Goal: Complete application form

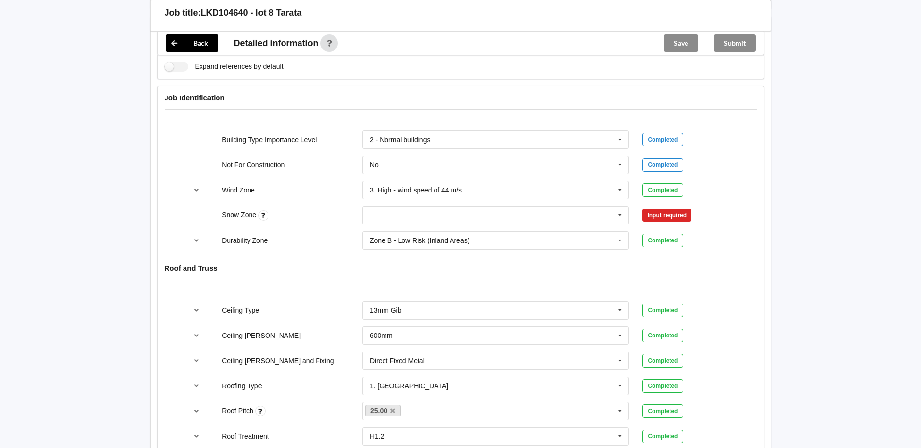
scroll to position [340, 0]
click at [612, 216] on input "text" at bounding box center [496, 214] width 266 height 17
click at [445, 226] on div "N0" at bounding box center [496, 233] width 266 height 18
click at [648, 215] on button "Confirm input" at bounding box center [671, 215] width 58 height 16
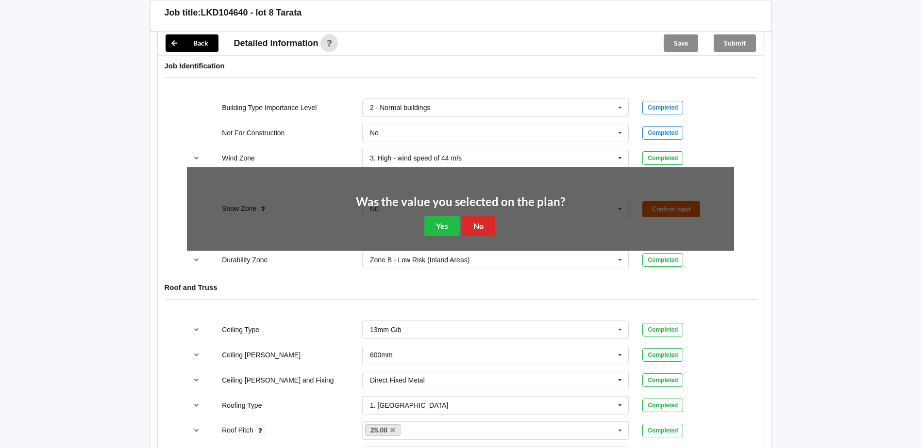
scroll to position [388, 0]
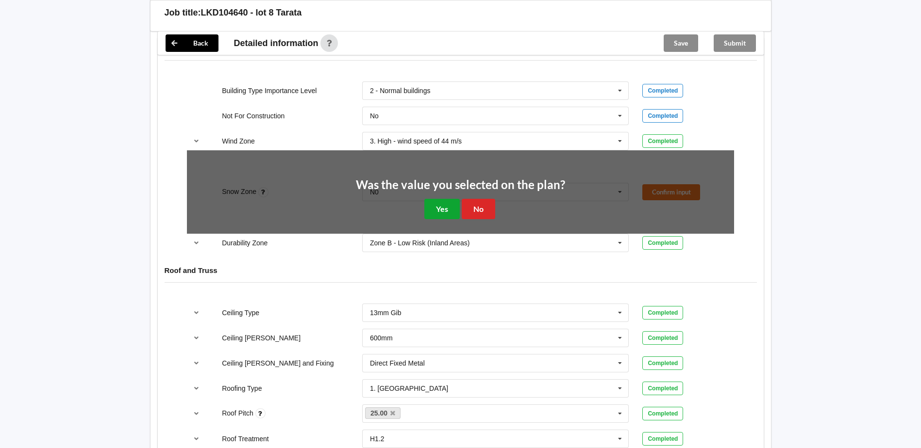
click at [436, 203] on button "Yes" at bounding box center [441, 209] width 35 height 20
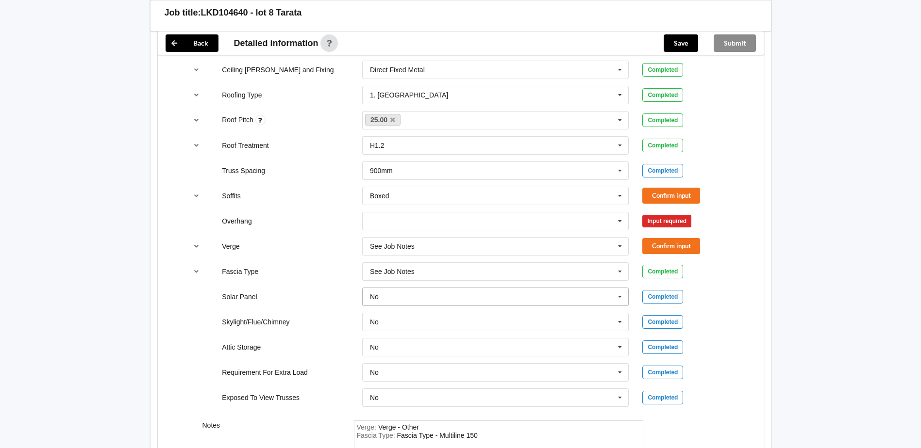
scroll to position [631, 0]
click at [675, 197] on button "Confirm input" at bounding box center [671, 195] width 58 height 16
click at [617, 222] on icon at bounding box center [619, 221] width 15 height 18
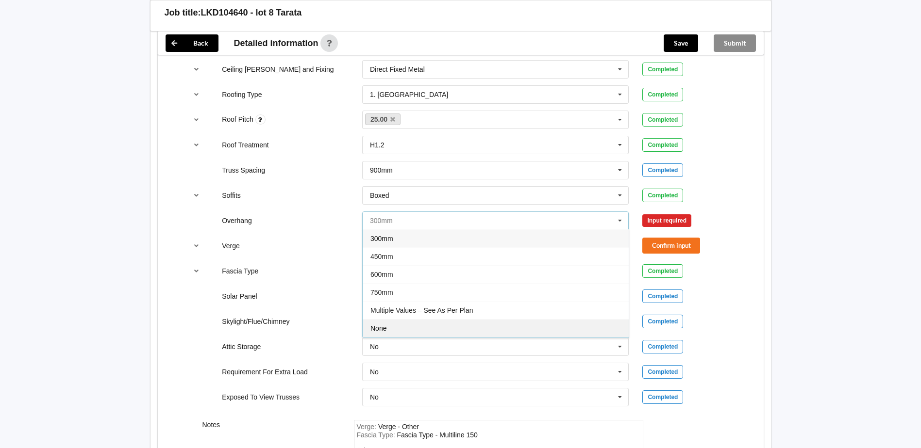
scroll to position [17, 0]
click at [393, 328] on span "See Job Notes" at bounding box center [392, 329] width 45 height 8
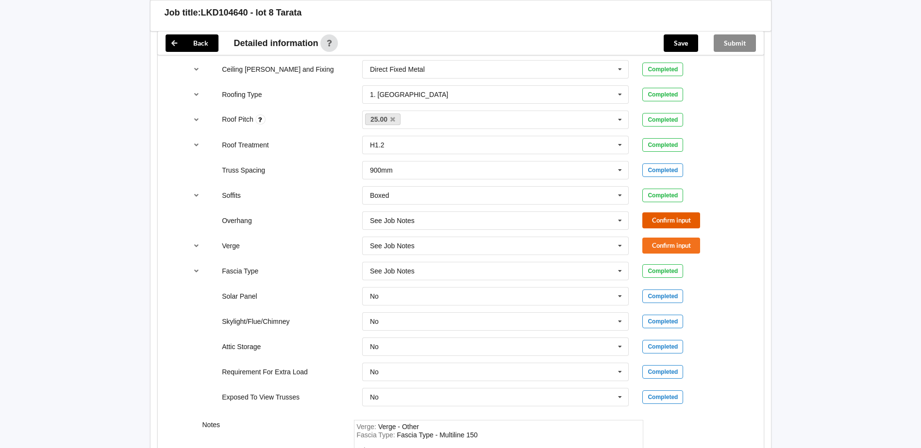
click at [662, 216] on button "Confirm input" at bounding box center [671, 221] width 58 height 16
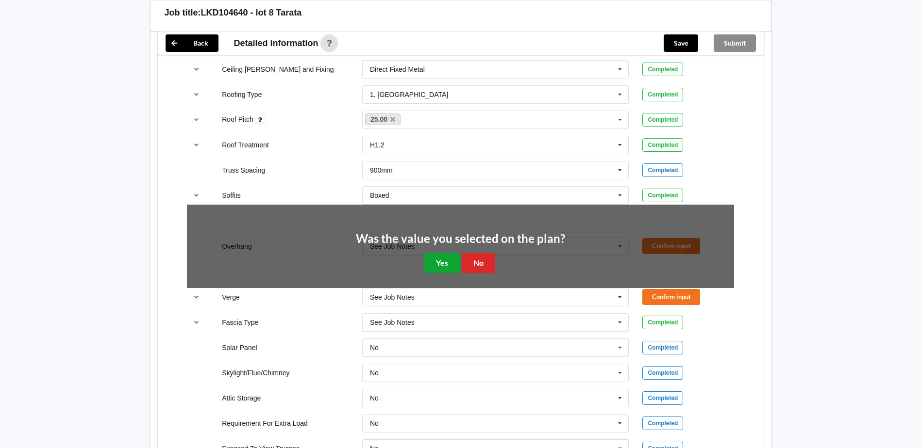
click at [436, 256] on button "Yes" at bounding box center [441, 263] width 35 height 20
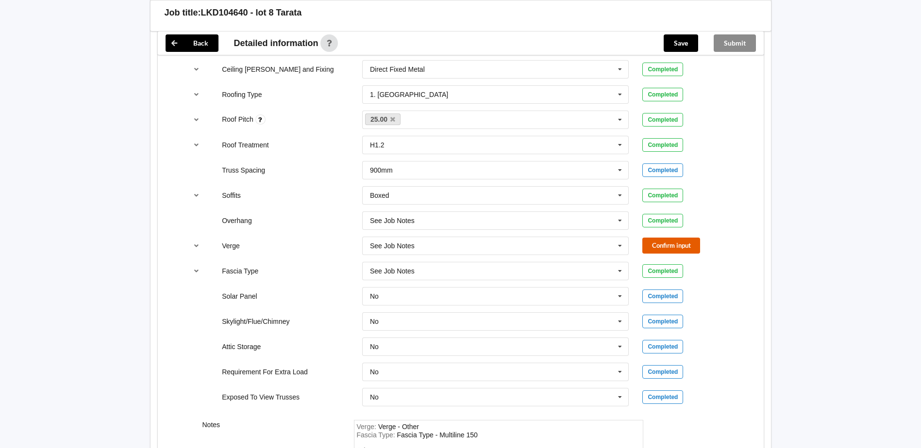
click at [679, 240] on button "Confirm input" at bounding box center [671, 246] width 58 height 16
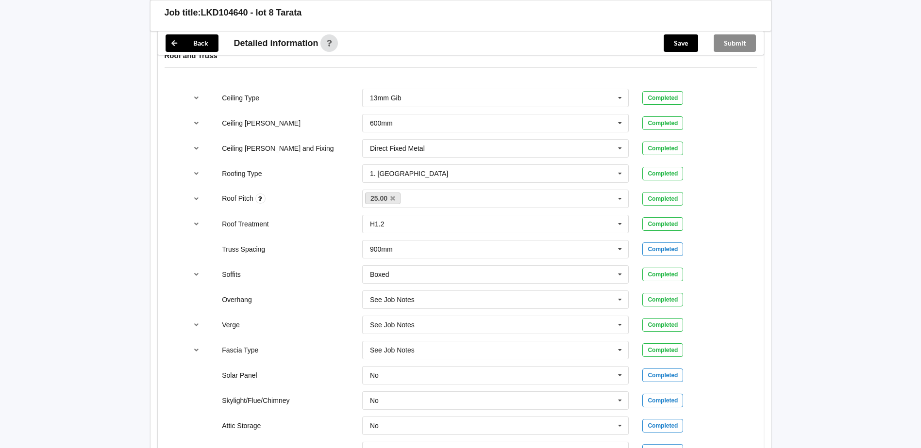
scroll to position [528, 0]
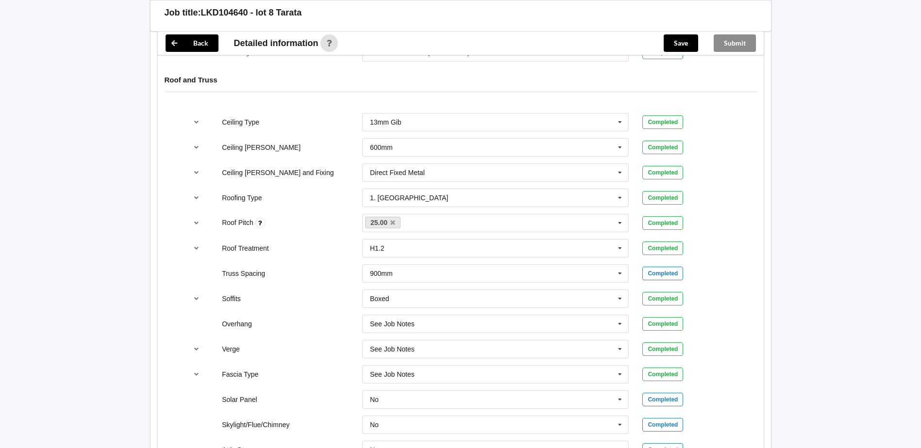
click at [728, 40] on div "Submit" at bounding box center [735, 43] width 58 height 23
click at [672, 42] on button "Save" at bounding box center [680, 42] width 34 height 17
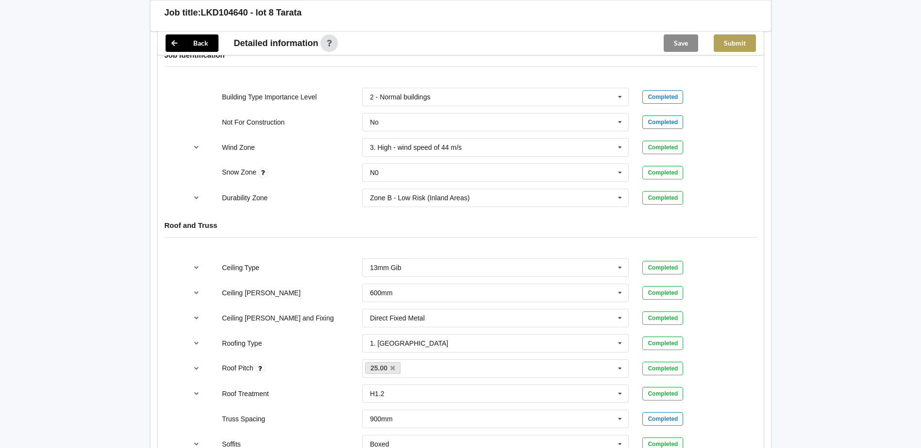
click at [737, 40] on button "Submit" at bounding box center [734, 42] width 42 height 17
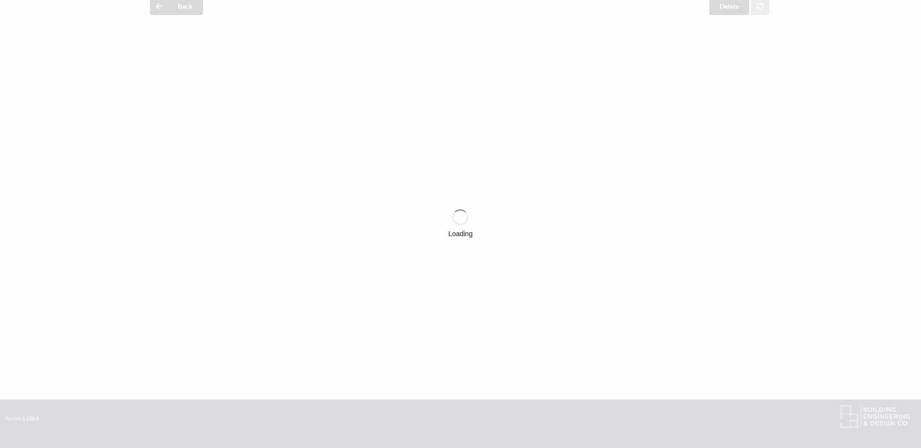
scroll to position [337, 0]
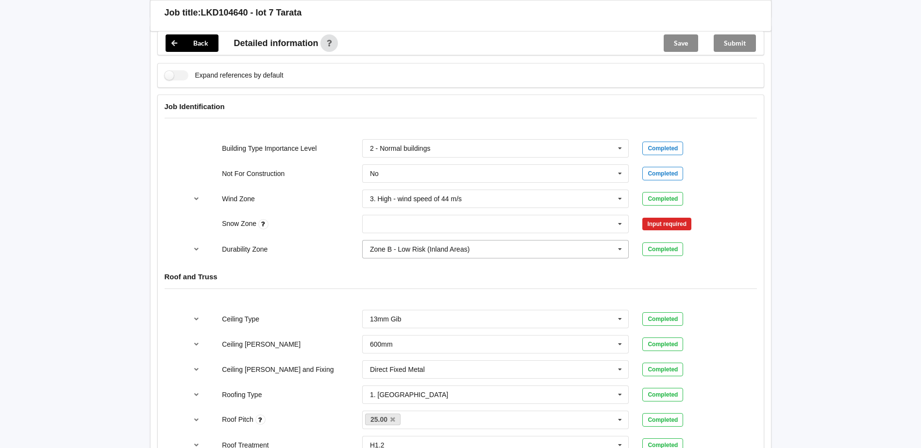
scroll to position [340, 0]
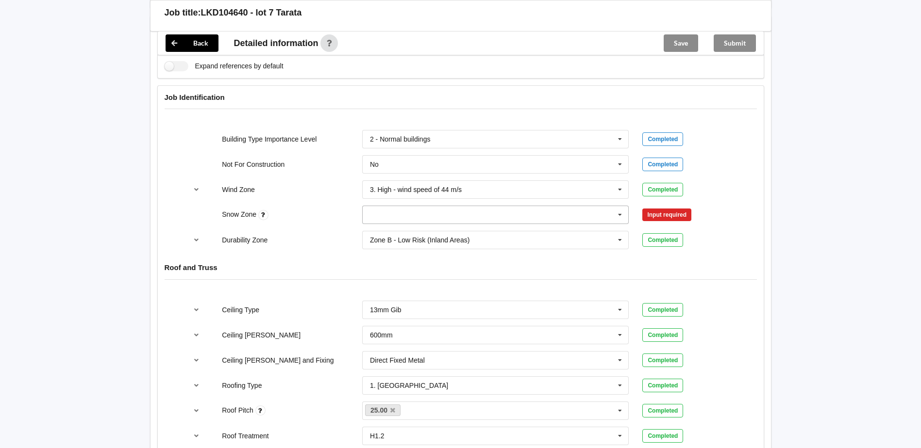
click at [617, 215] on icon at bounding box center [619, 215] width 15 height 18
click at [437, 234] on div "N0" at bounding box center [496, 233] width 266 height 18
click at [666, 218] on button "Confirm input" at bounding box center [671, 215] width 58 height 16
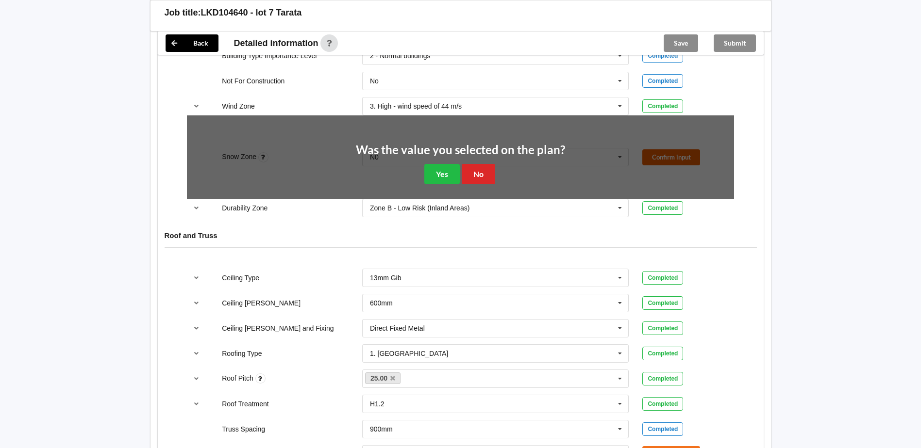
scroll to position [437, 0]
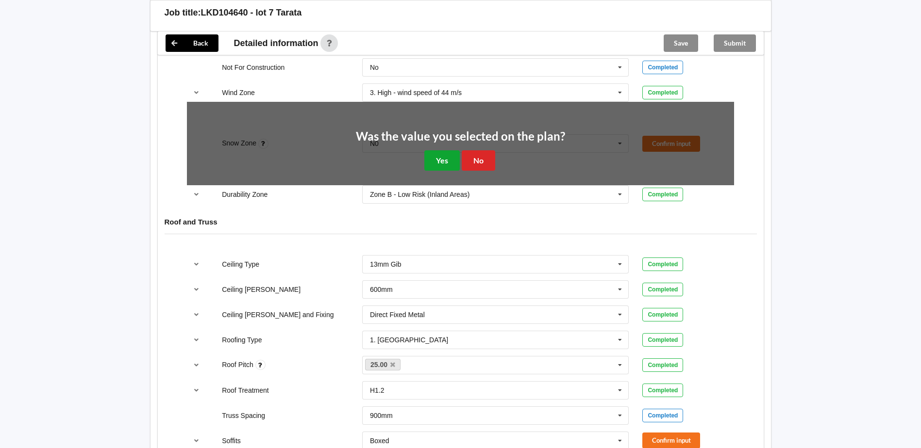
click at [442, 157] on button "Yes" at bounding box center [441, 160] width 35 height 20
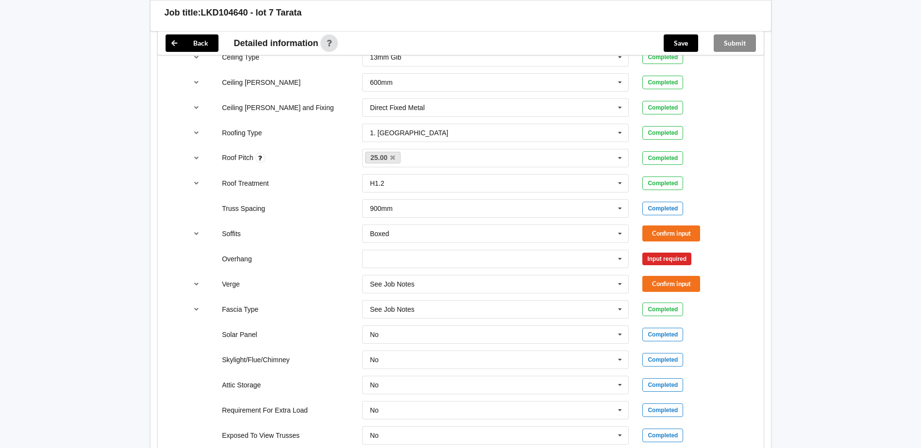
scroll to position [631, 0]
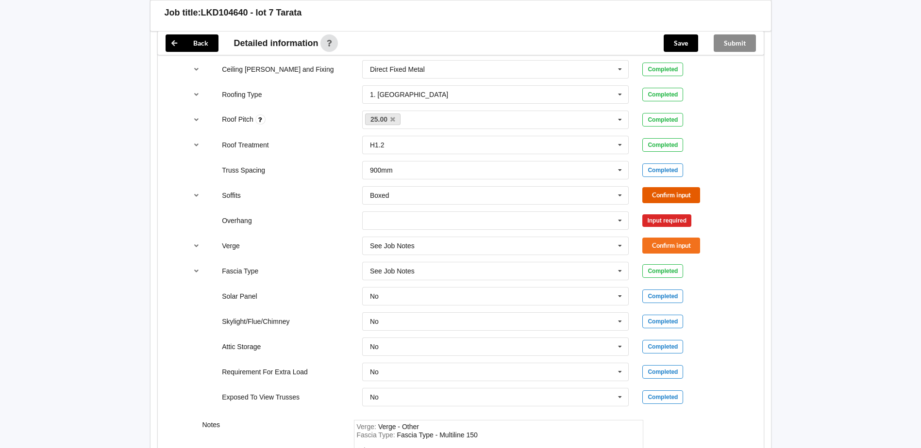
click at [665, 194] on button "Confirm input" at bounding box center [671, 195] width 58 height 16
click at [661, 222] on div "Input required" at bounding box center [666, 221] width 49 height 13
click at [615, 217] on icon at bounding box center [619, 221] width 15 height 18
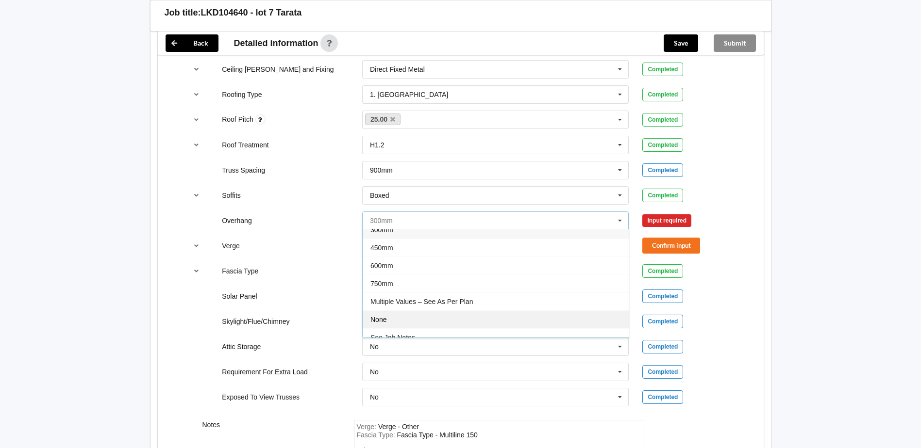
scroll to position [17, 0]
click at [399, 326] on span "See Job Notes" at bounding box center [392, 329] width 45 height 8
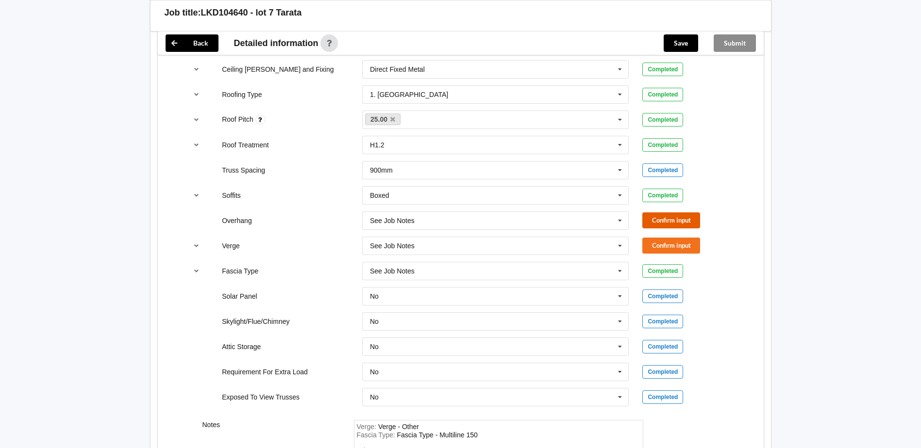
click at [682, 221] on button "Confirm input" at bounding box center [671, 221] width 58 height 16
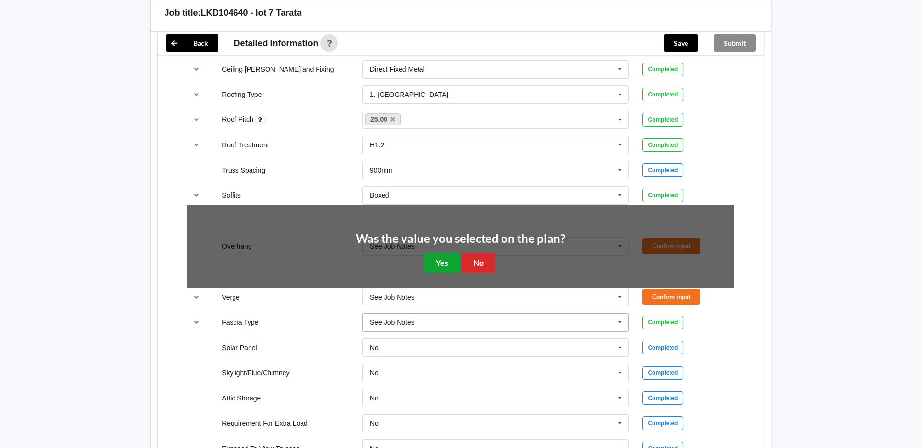
drag, startPoint x: 437, startPoint y: 260, endPoint x: 510, endPoint y: 266, distance: 73.6
click at [437, 261] on button "Yes" at bounding box center [441, 263] width 35 height 20
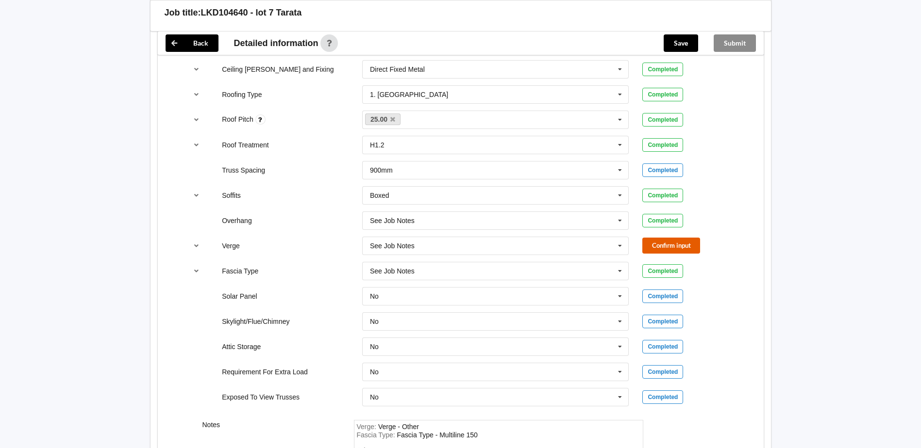
click at [673, 247] on button "Confirm input" at bounding box center [671, 246] width 58 height 16
drag, startPoint x: 662, startPoint y: 42, endPoint x: 682, endPoint y: 42, distance: 19.4
click at [663, 42] on div "Save" at bounding box center [681, 43] width 50 height 23
click at [680, 47] on button "Save" at bounding box center [680, 42] width 34 height 17
click at [740, 39] on button "Submit" at bounding box center [734, 42] width 42 height 17
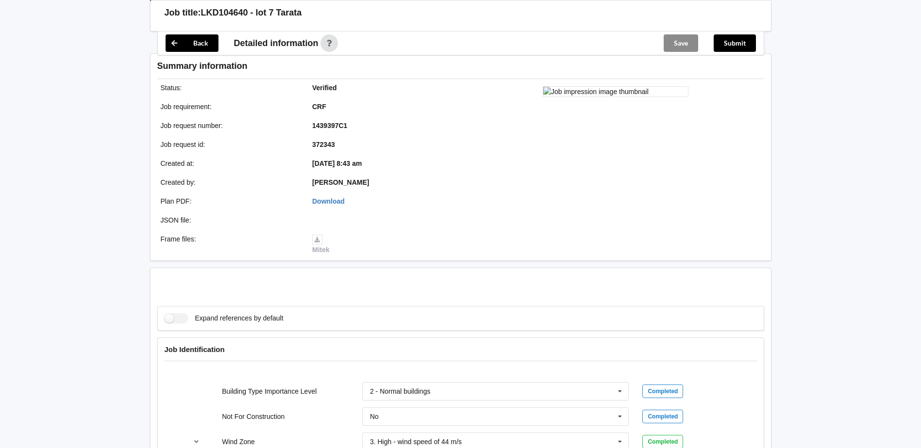
scroll to position [631, 0]
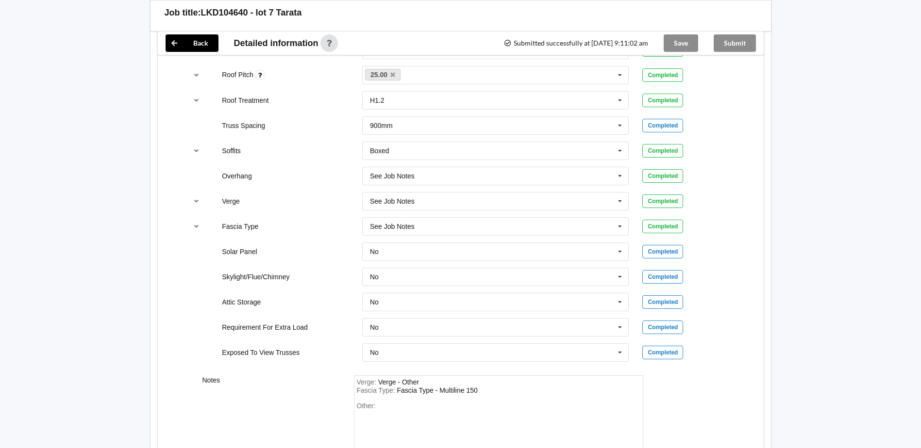
click at [737, 38] on div "Submit" at bounding box center [735, 43] width 58 height 23
click at [740, 47] on div "Submit" at bounding box center [735, 43] width 58 height 23
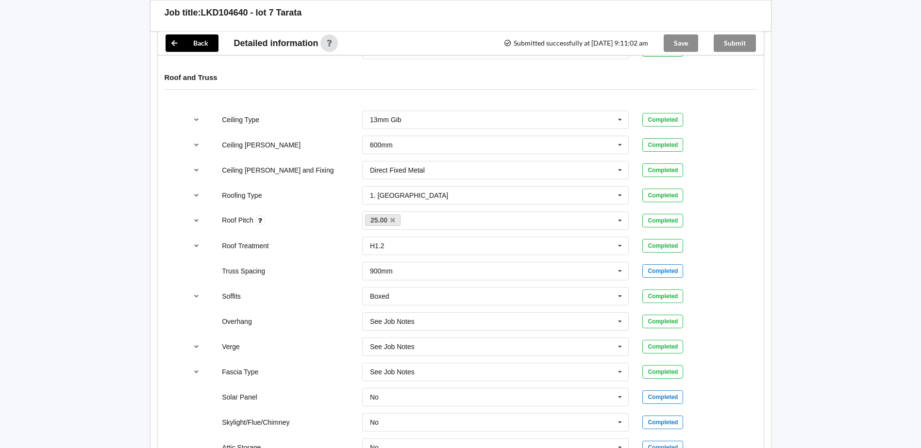
scroll to position [437, 0]
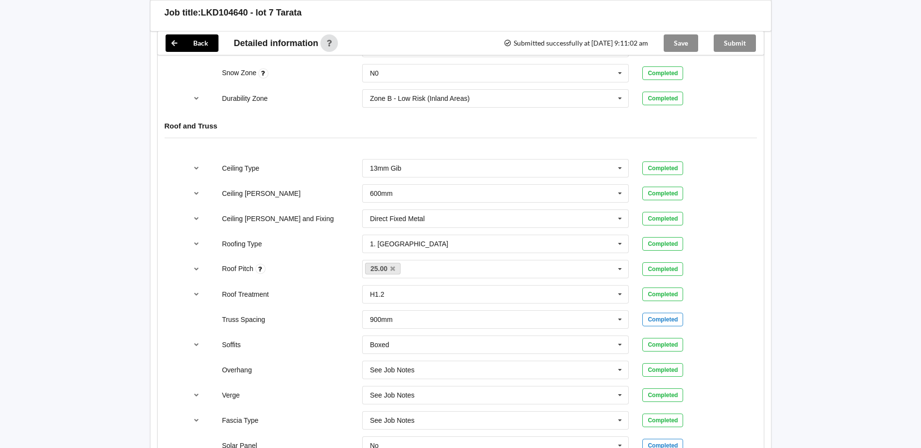
click at [737, 42] on div "Submit" at bounding box center [735, 43] width 58 height 23
